Goal: Information Seeking & Learning: Understand process/instructions

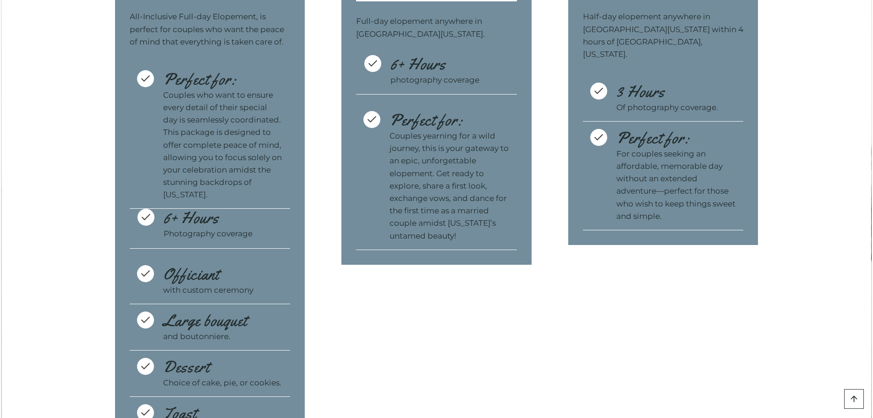
scroll to position [3025, 0]
click at [150, 279] on icon at bounding box center [145, 272] width 11 height 11
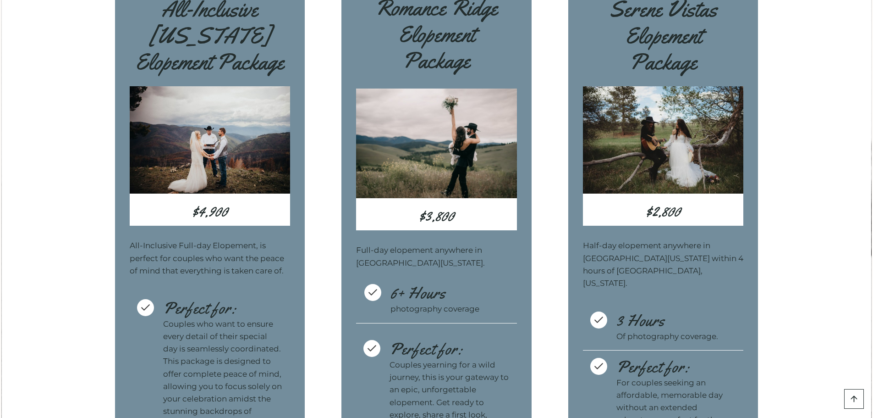
scroll to position [2750, 0]
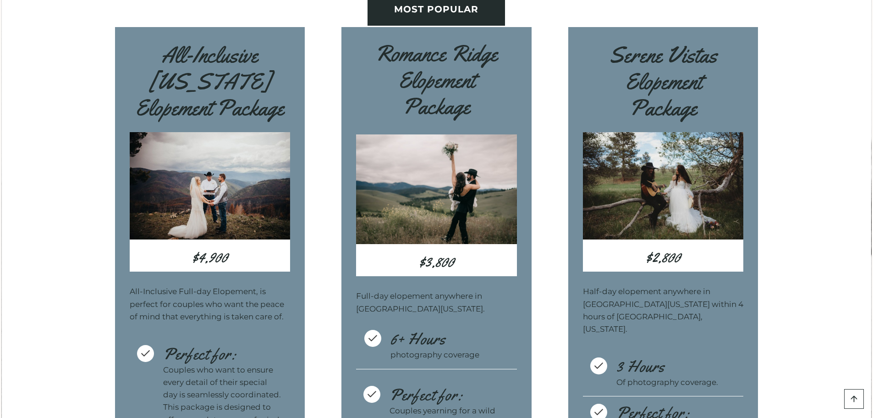
click at [206, 173] on img at bounding box center [210, 185] width 161 height 107
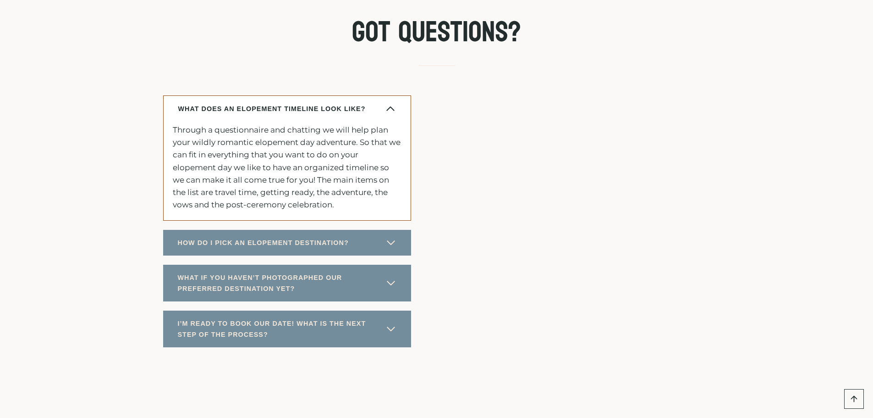
scroll to position [4766, 0]
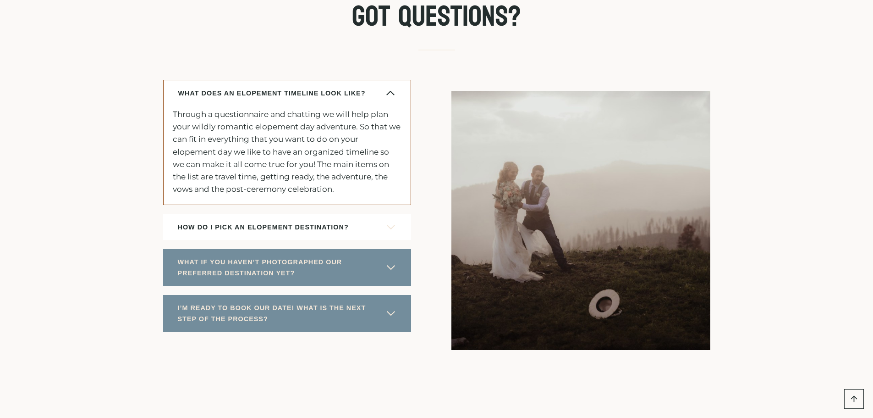
click at [391, 232] on span "button" at bounding box center [390, 226] width 11 height 11
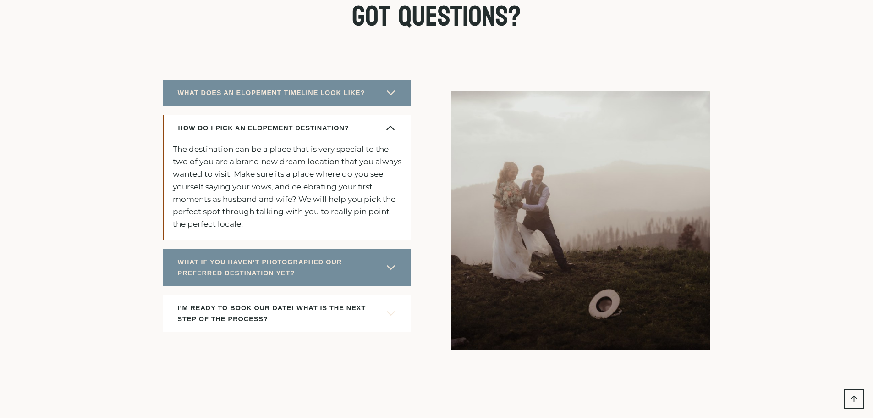
scroll to position [4812, 0]
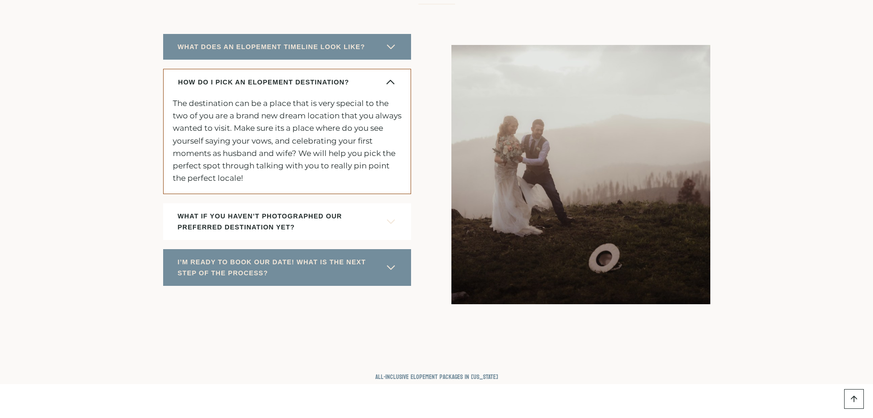
click at [386, 227] on span "button" at bounding box center [390, 221] width 11 height 11
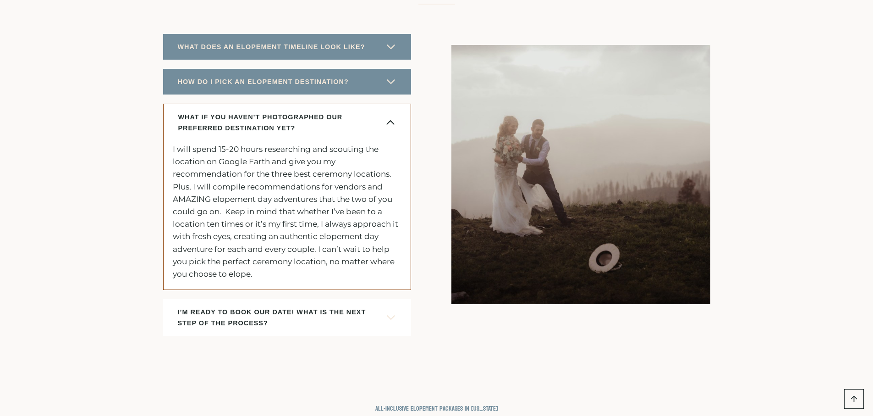
click at [397, 334] on button "I’M READY TO BOOK OUR DATE! WHAT IS THE NEXT STEP OF THE PROCESS?" at bounding box center [287, 317] width 248 height 37
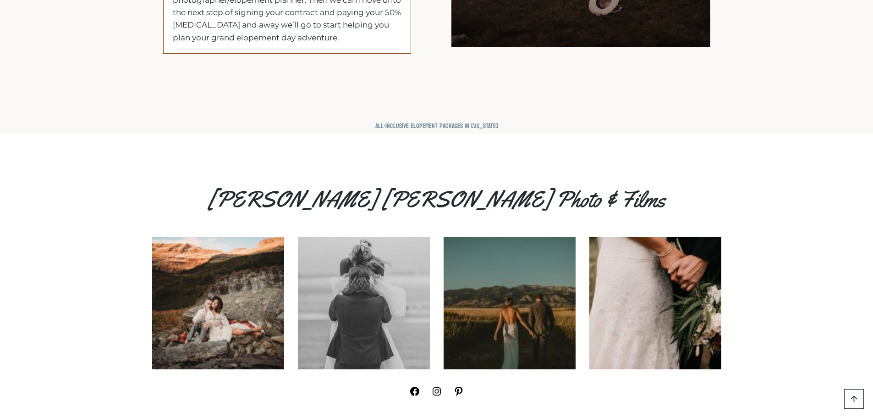
scroll to position [5133, 0]
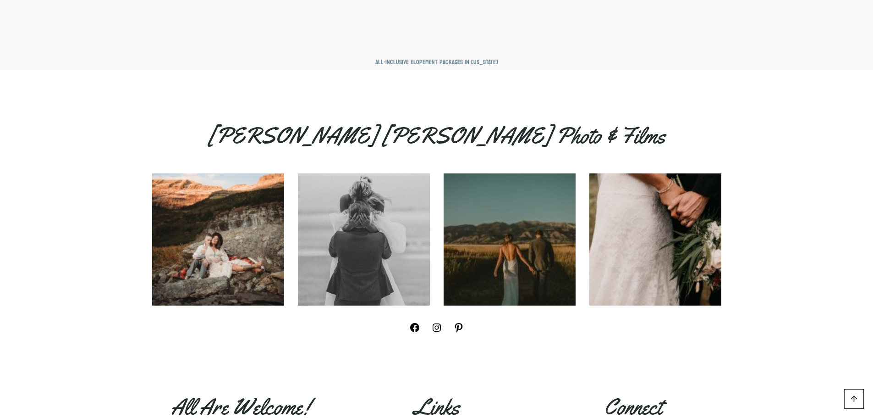
click at [518, 235] on img at bounding box center [510, 239] width 132 height 132
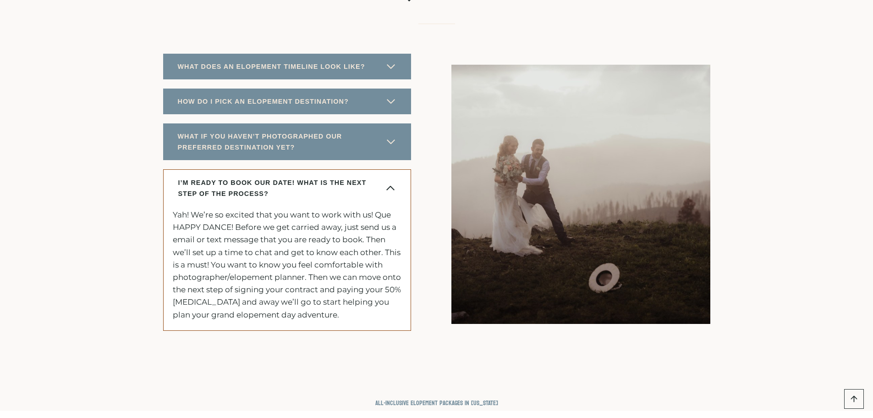
scroll to position [4812, 0]
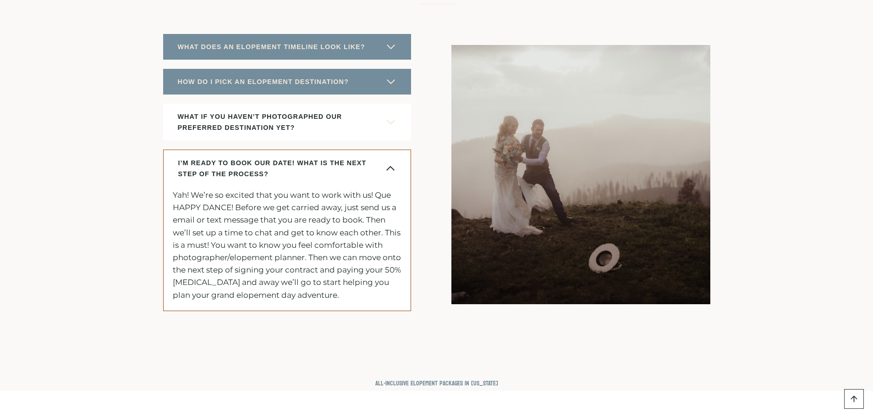
click at [209, 133] on span "WHAT IF YOU HAVEN’T PHOTOGRAPHED OUR PREFERRED DESTINATION YET?" at bounding box center [279, 122] width 203 height 22
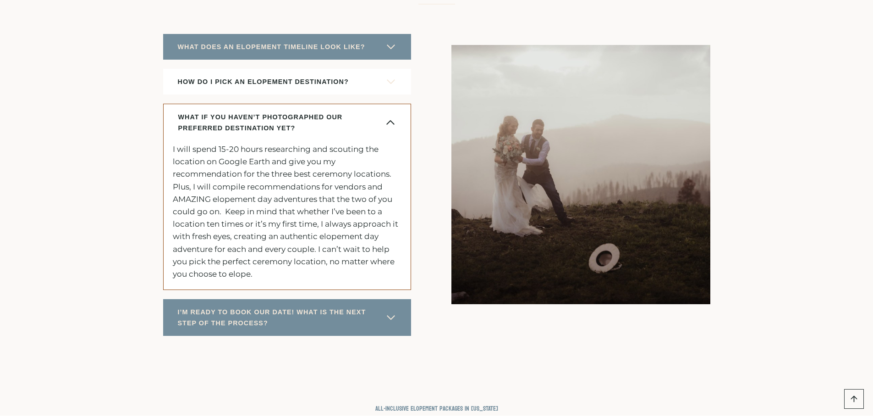
click at [392, 94] on button "HOW DO I PICK AN ELOPEMENT DESTINATION?" at bounding box center [287, 82] width 248 height 26
